Goal: Information Seeking & Learning: Learn about a topic

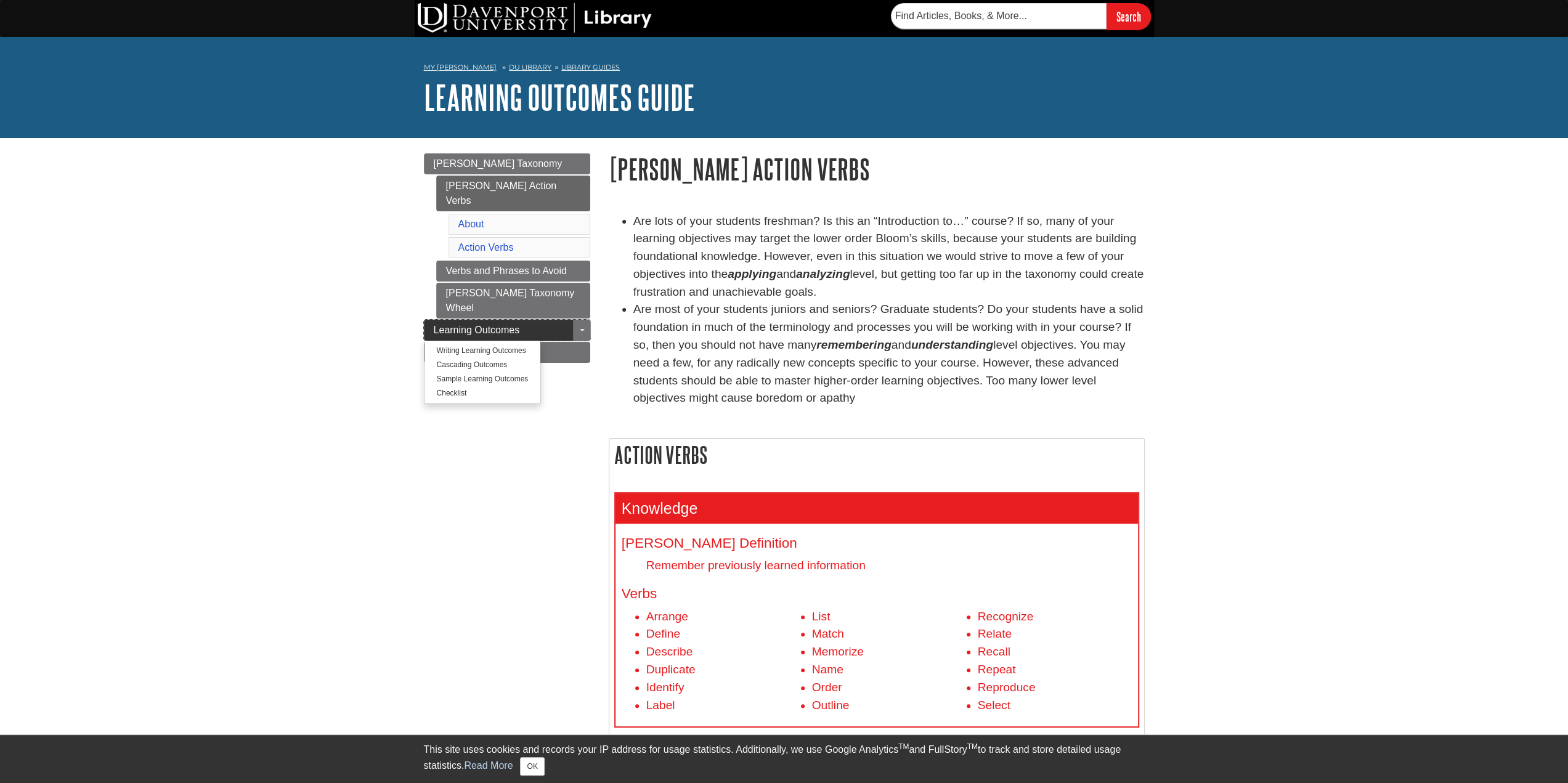
click at [548, 319] on link "Learning Outcomes" at bounding box center [507, 330] width 166 height 21
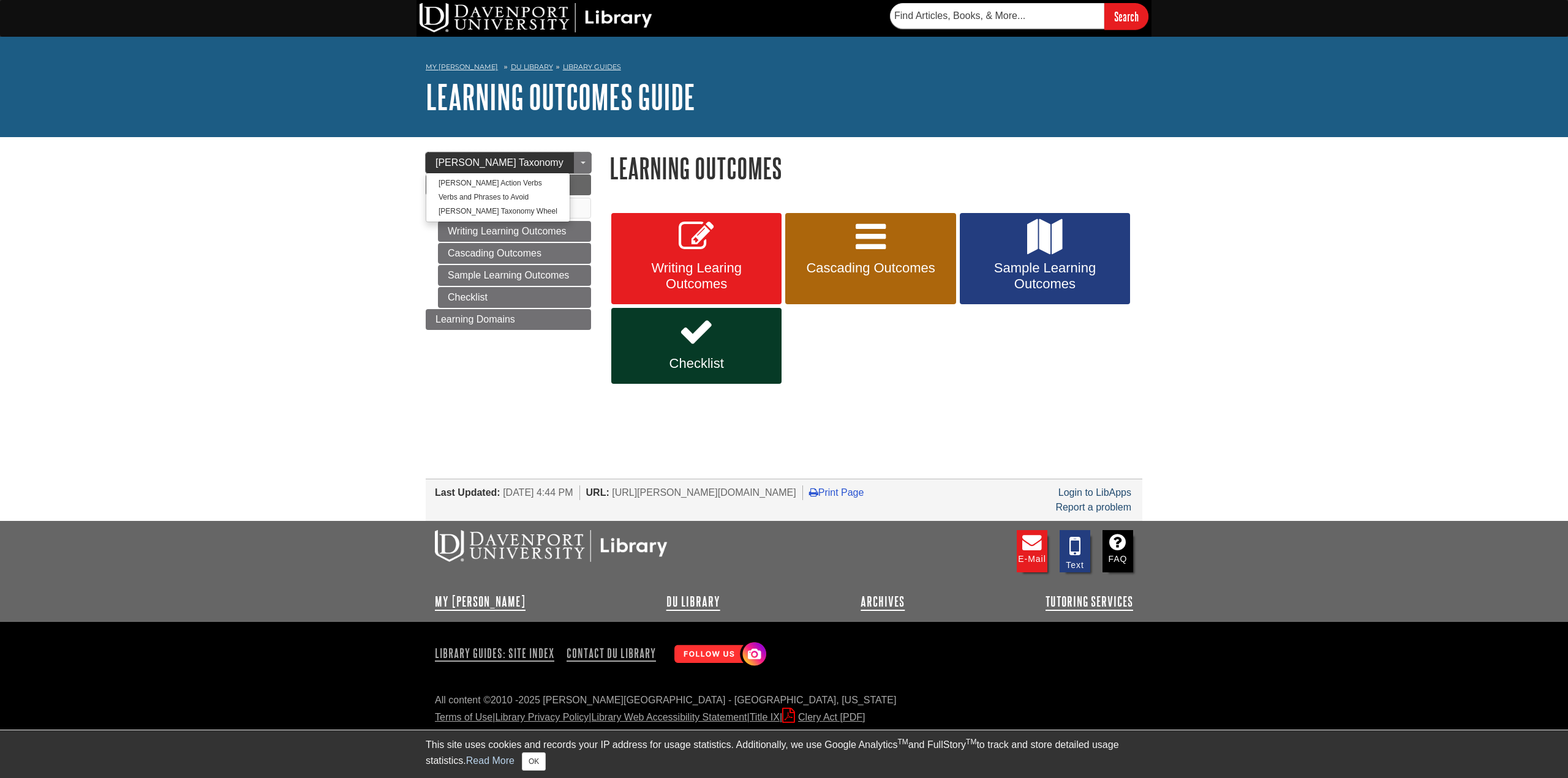
click at [550, 167] on link "[PERSON_NAME] Taxonomy" at bounding box center [508, 162] width 165 height 21
